Goal: Communication & Community: Answer question/provide support

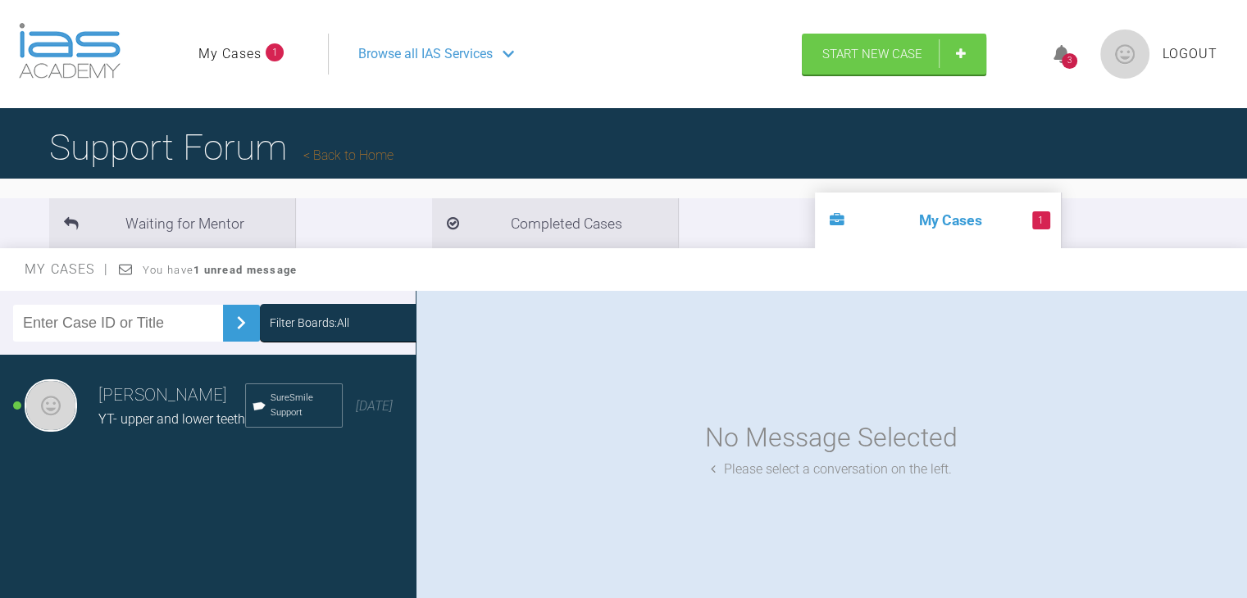
click at [165, 410] on h3 "[PERSON_NAME]" at bounding box center [171, 396] width 147 height 28
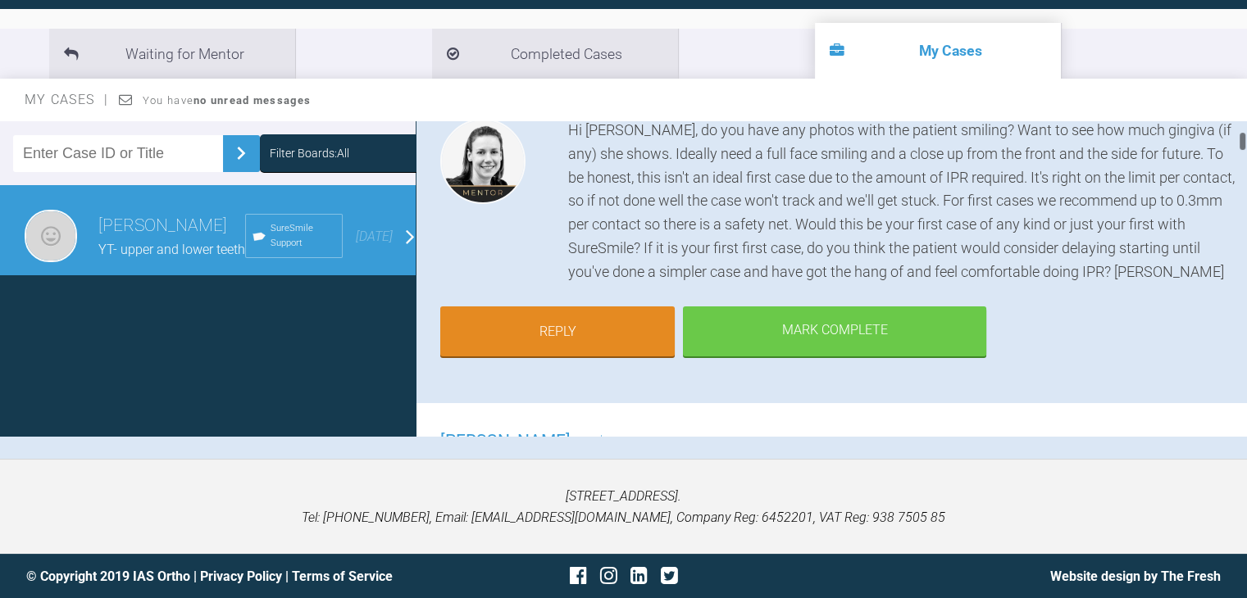
scroll to position [139, 0]
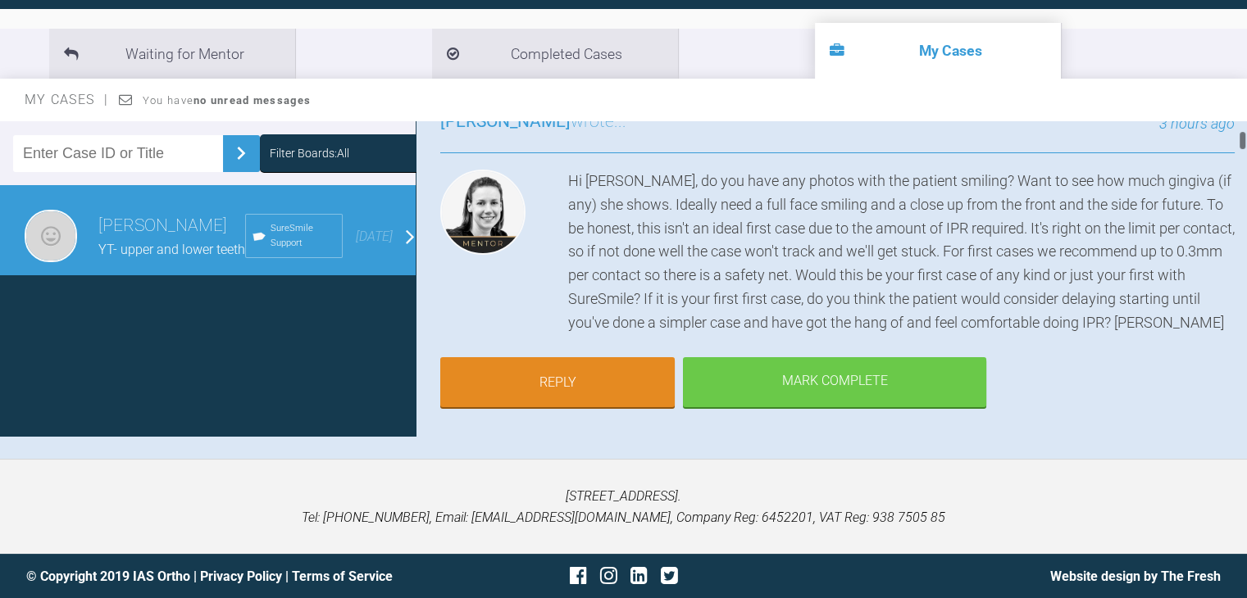
drag, startPoint x: 1243, startPoint y: 120, endPoint x: 1252, endPoint y: 129, distance: 12.2
click at [1247, 129] on html "My Cases Logout Browse all IAS Services Start New Case 3 Logout Support Forum B…" at bounding box center [623, 214] width 1247 height 769
click at [514, 370] on link "Reply" at bounding box center [557, 384] width 234 height 51
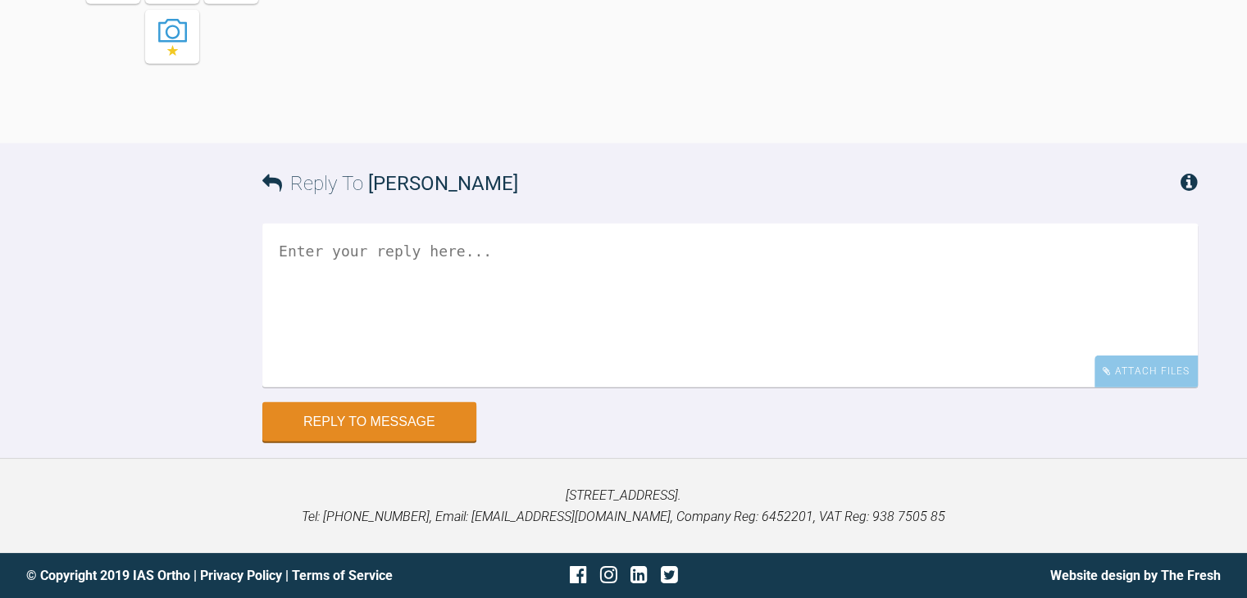
scroll to position [5582, 0]
click at [351, 335] on textarea at bounding box center [729, 306] width 935 height 164
click at [316, 283] on textarea "yes i have these photos," at bounding box center [729, 306] width 935 height 164
click at [483, 293] on textarea "yes I have these photos," at bounding box center [729, 306] width 935 height 164
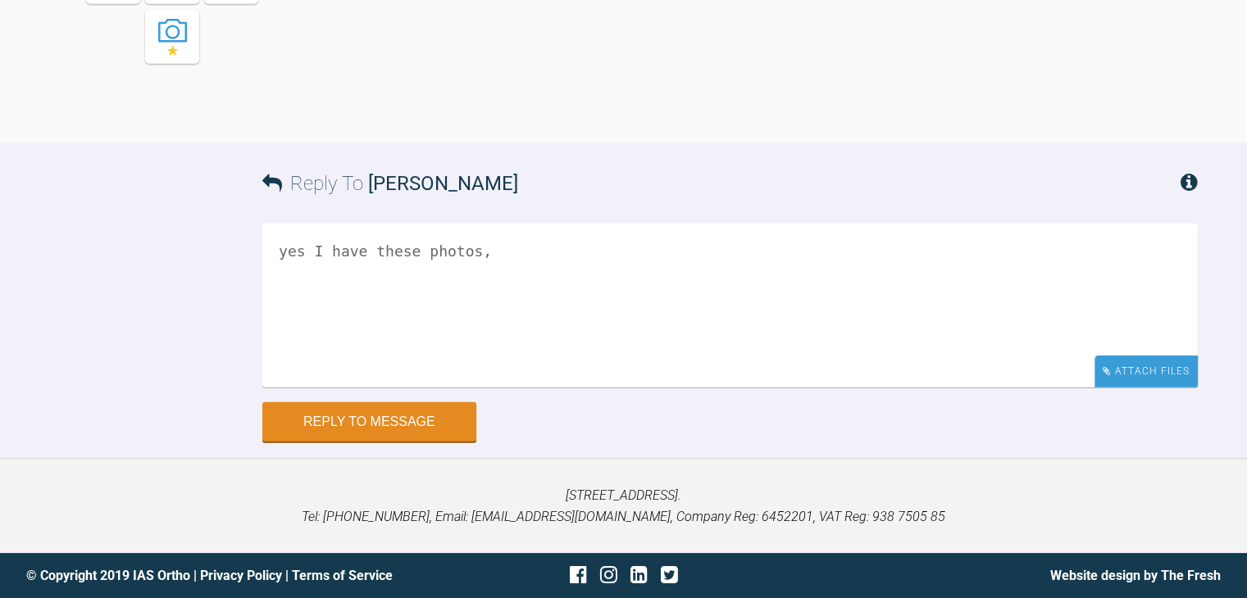
type textarea "yes I have these photos,"
click at [1180, 388] on div "Attach Files" at bounding box center [1145, 372] width 103 height 32
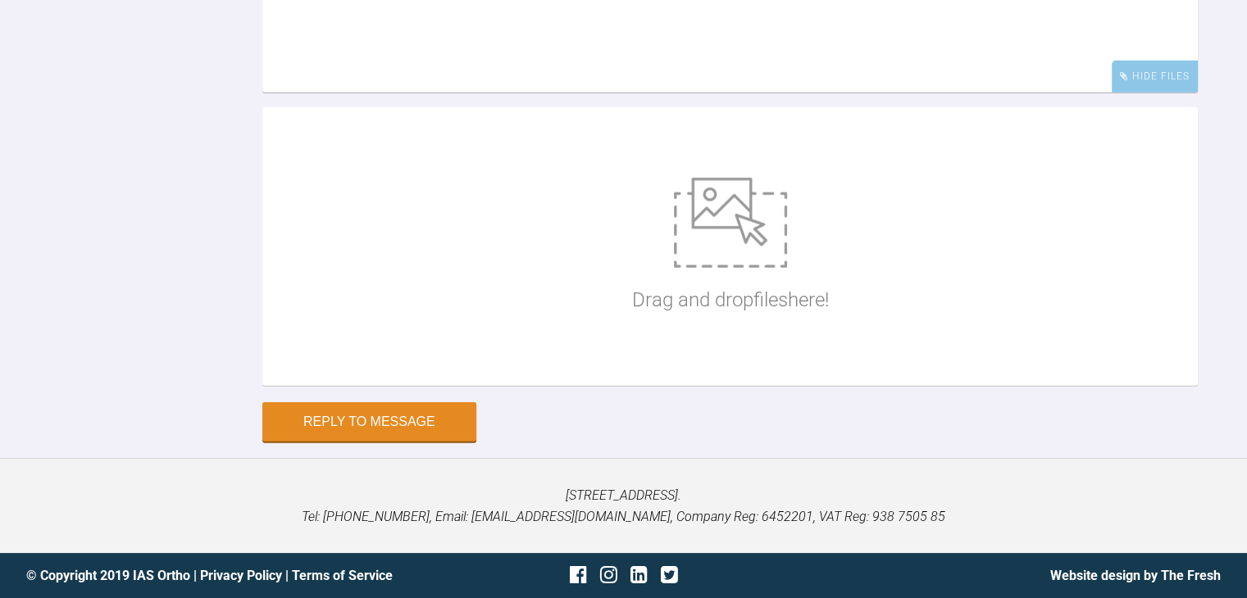
click at [758, 268] on img at bounding box center [730, 223] width 113 height 90
type input "C:\fakepath\PXL_20250815_150355849.PORTRAIT.jpg"
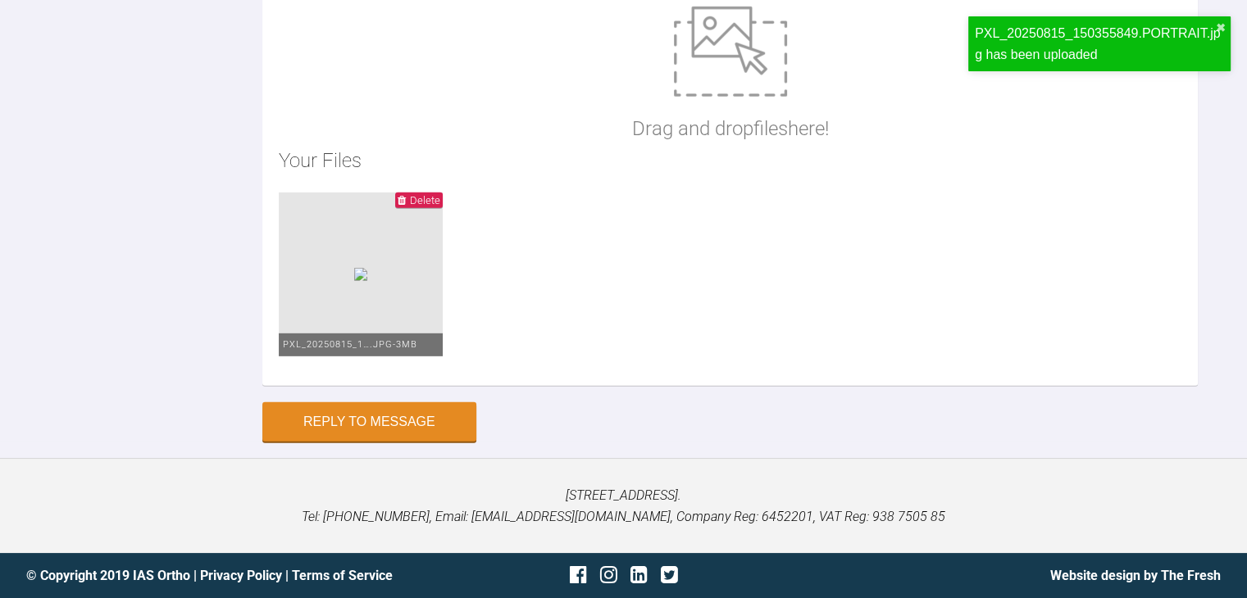
scroll to position [5685, 0]
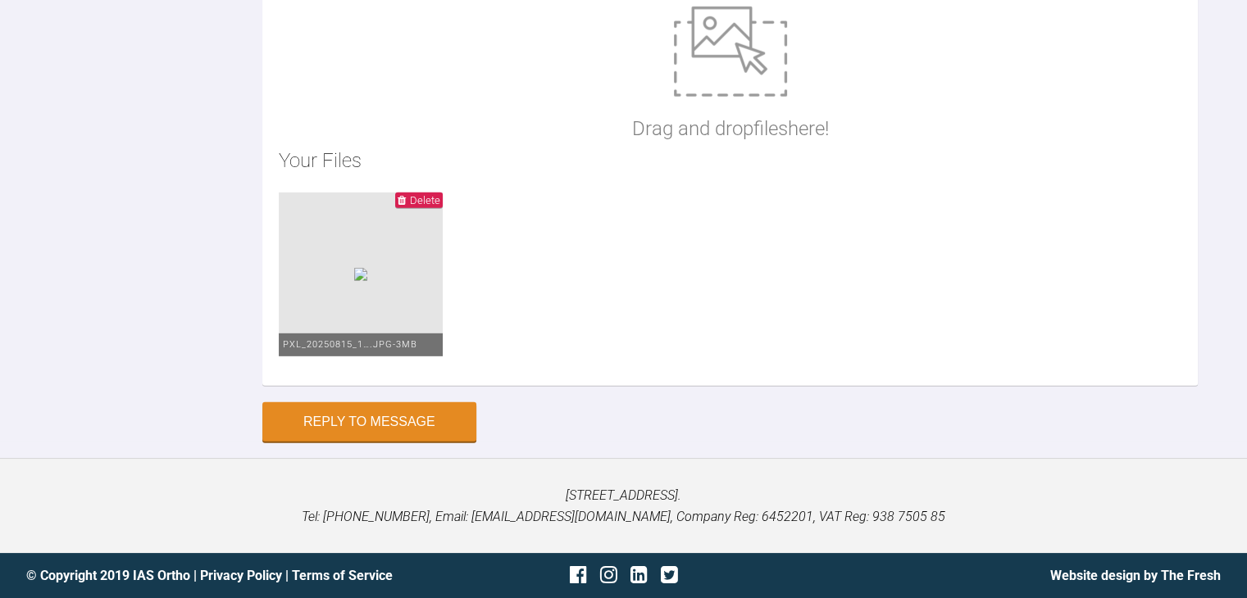
click at [728, 144] on p "Drag and drop files here!" at bounding box center [730, 128] width 197 height 31
type input "C:\fakepath\PXL_20250815_150440971.PORTRAIT.ORIGINAL.jpg"
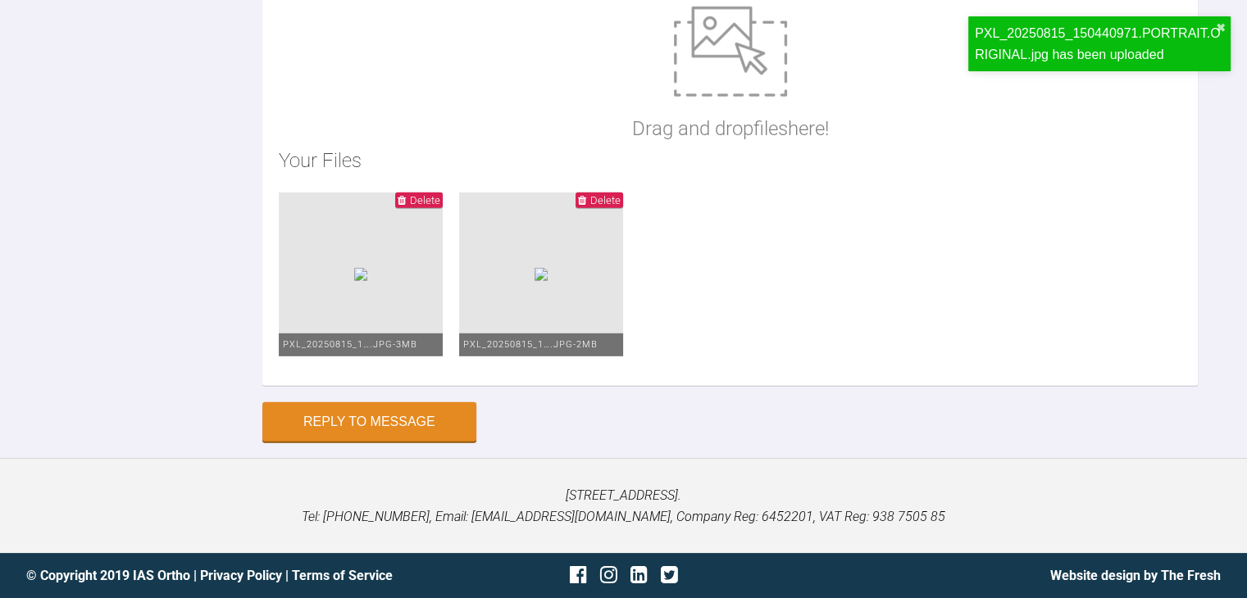
click at [715, 97] on img at bounding box center [730, 52] width 113 height 90
type input "C:\fakepath\PXL_20250815_150435513.PORTRAIT.ORIGINAL.jpg"
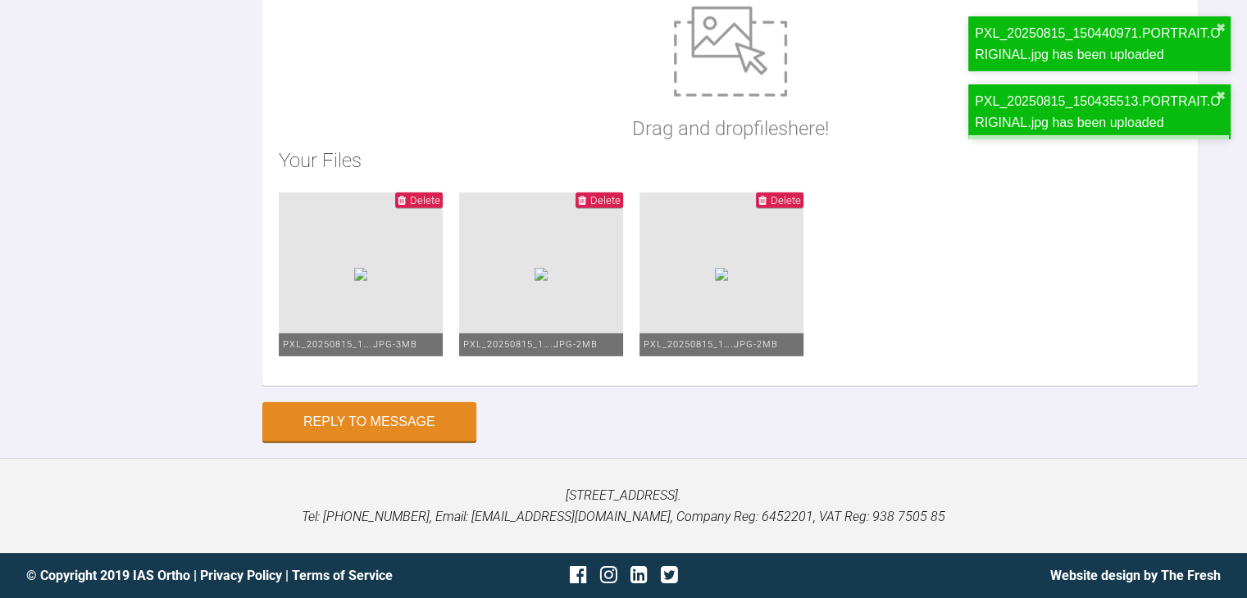
click at [727, 97] on img at bounding box center [730, 52] width 113 height 90
type input "C:\fakepath\PXL_20250815_150415461.PORTRAIT.ORIGINAL.jpg"
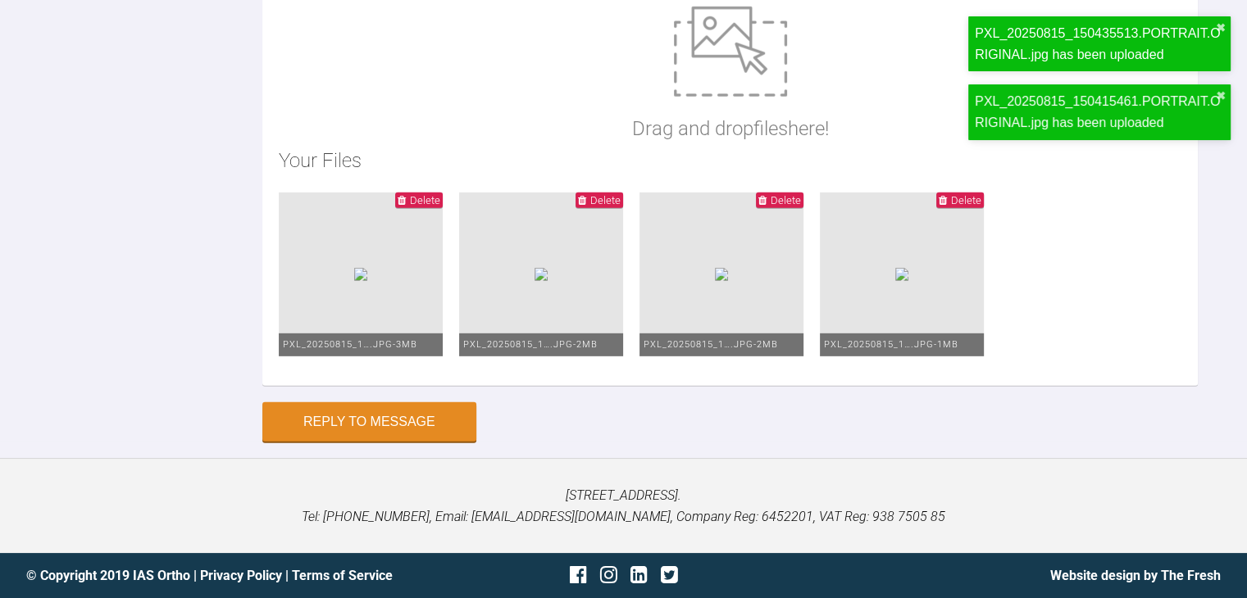
click at [716, 97] on img at bounding box center [730, 52] width 113 height 90
type input "C:\fakepath\PXL_20250815_150434447.PORTRAIT.ORIGINAL.jpg"
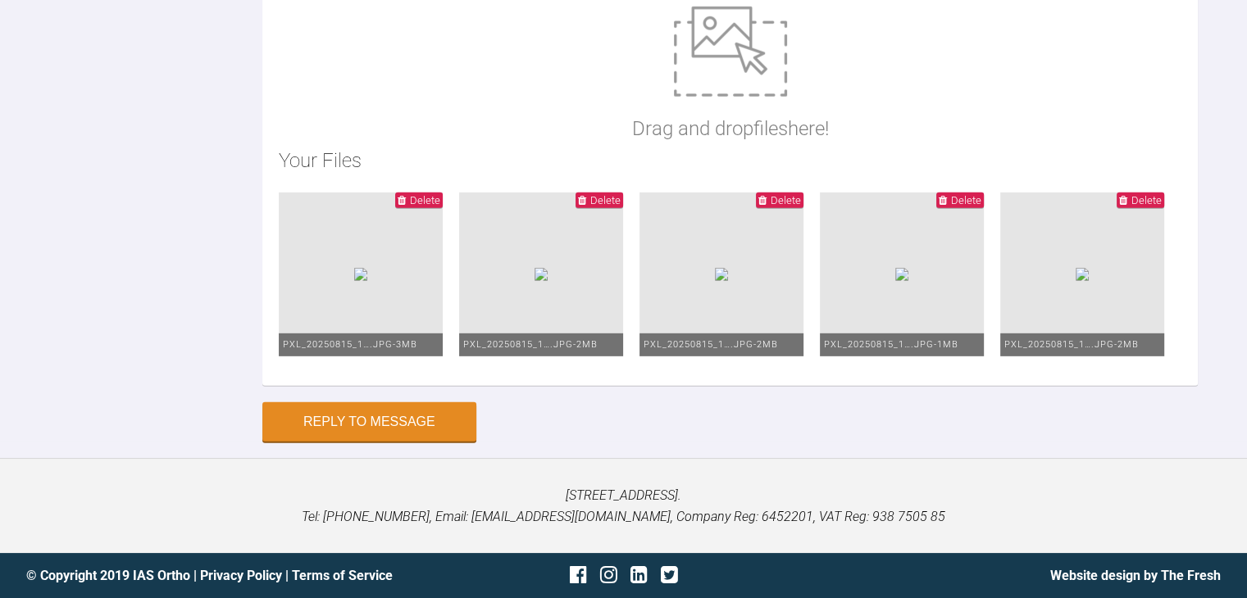
scroll to position [5737, 0]
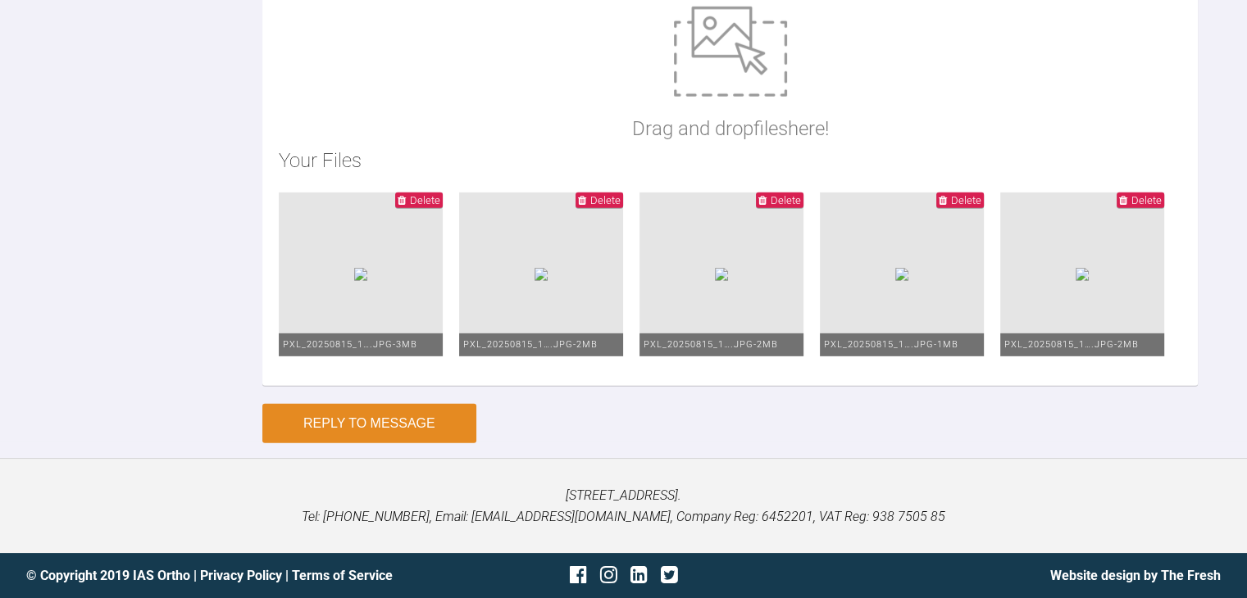
type textarea "yes I have these photos, This would be my first case and I don't think patient …"
click at [393, 415] on button "Reply to Message" at bounding box center [369, 423] width 214 height 39
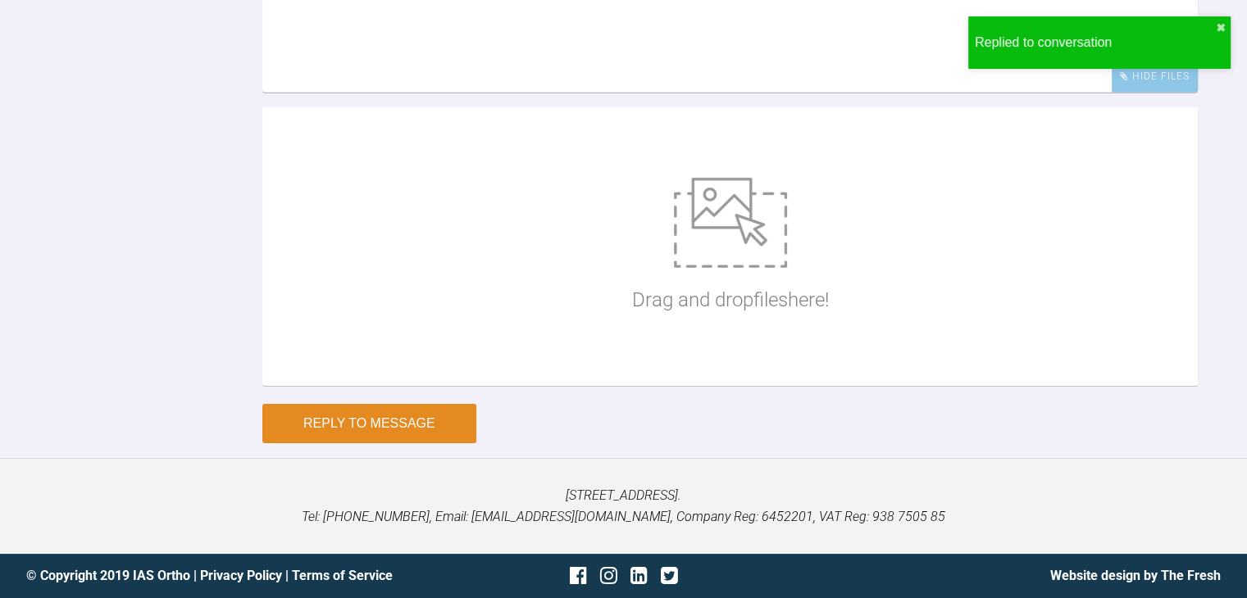
scroll to position [5960, 0]
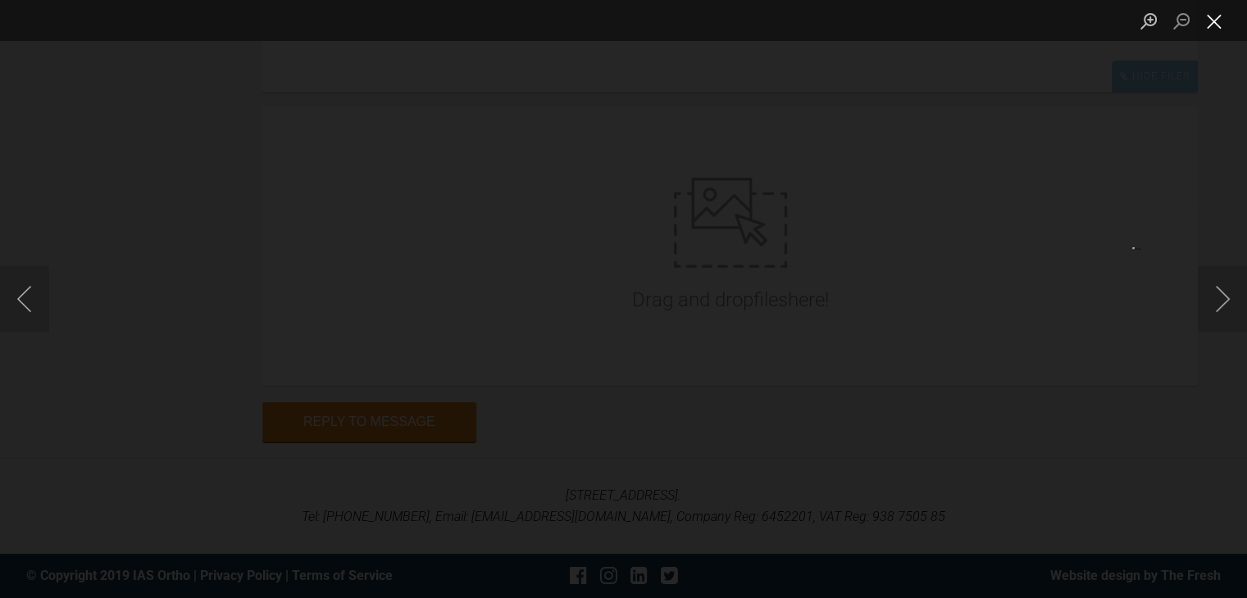
click at [1211, 14] on button "Close lightbox" at bounding box center [1213, 21] width 33 height 29
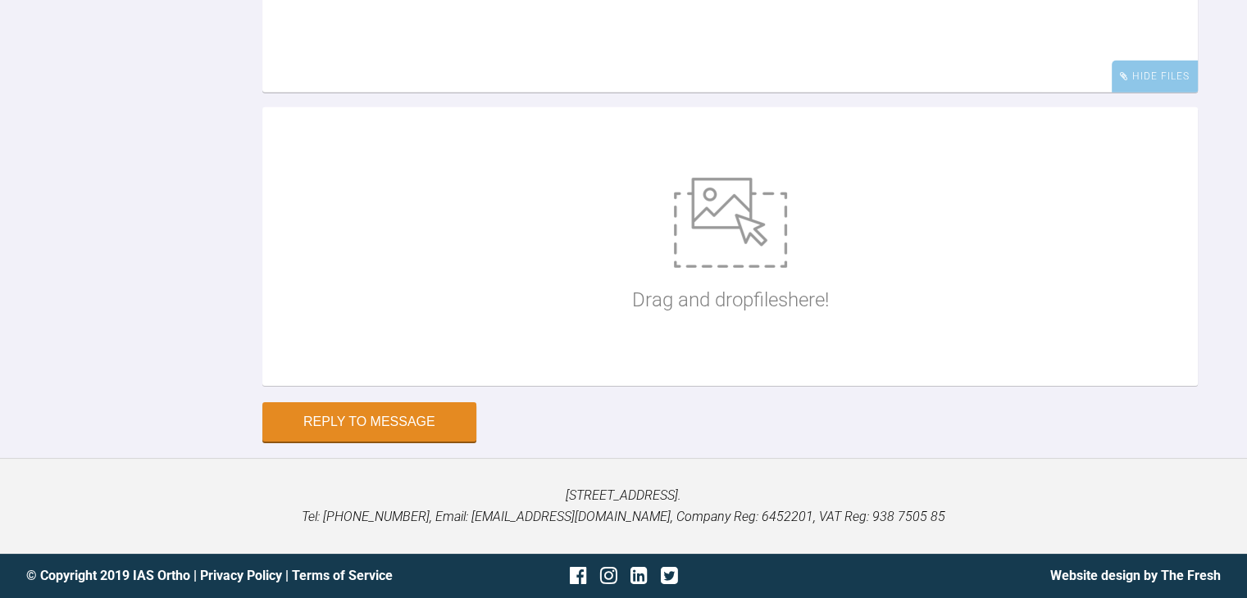
scroll to position [6470, 0]
